Goal: Task Accomplishment & Management: Manage account settings

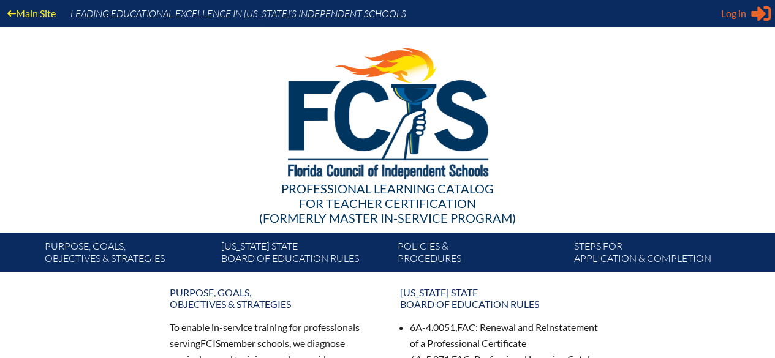
type input "[PERSON_NAME][EMAIL_ADDRESS][PERSON_NAME][DOMAIN_NAME]"
click at [759, 12] on icon at bounding box center [761, 13] width 20 height 15
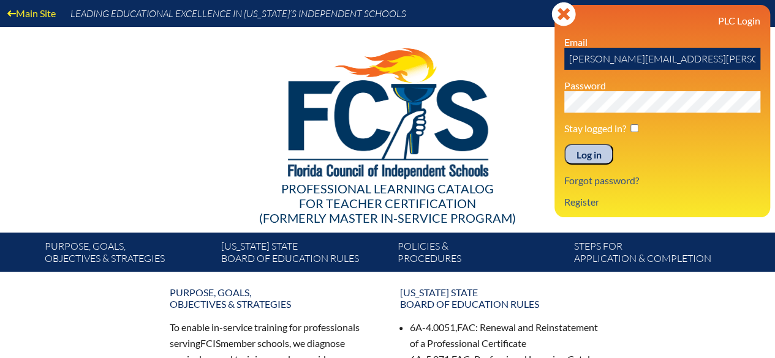
click at [590, 160] on input "Log in" at bounding box center [588, 154] width 49 height 21
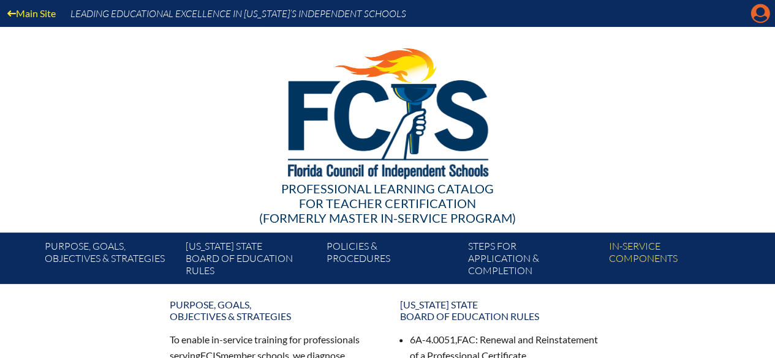
click at [763, 16] on icon "Manage account" at bounding box center [760, 14] width 20 height 20
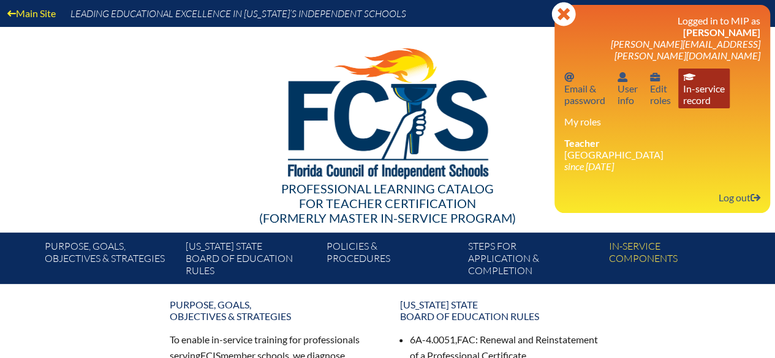
click at [707, 78] on link "In-service record In-service record" at bounding box center [703, 89] width 51 height 40
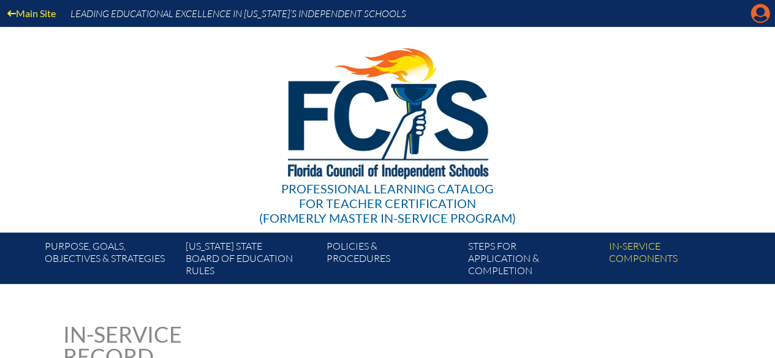
click at [758, 12] on icon "Manage account" at bounding box center [760, 14] width 20 height 20
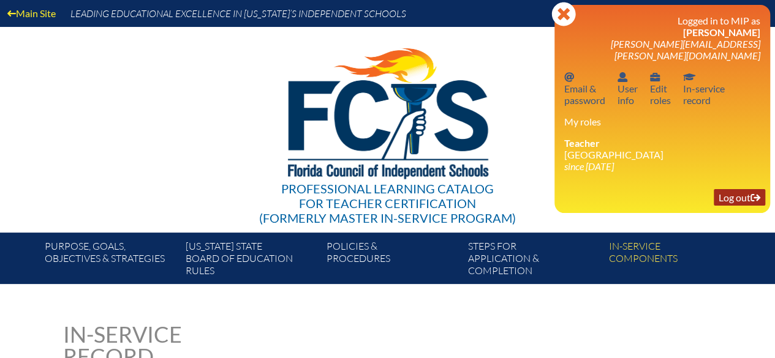
click at [738, 189] on link "Log out Log out" at bounding box center [738, 197] width 51 height 17
